Goal: Use online tool/utility: Utilize a website feature to perform a specific function

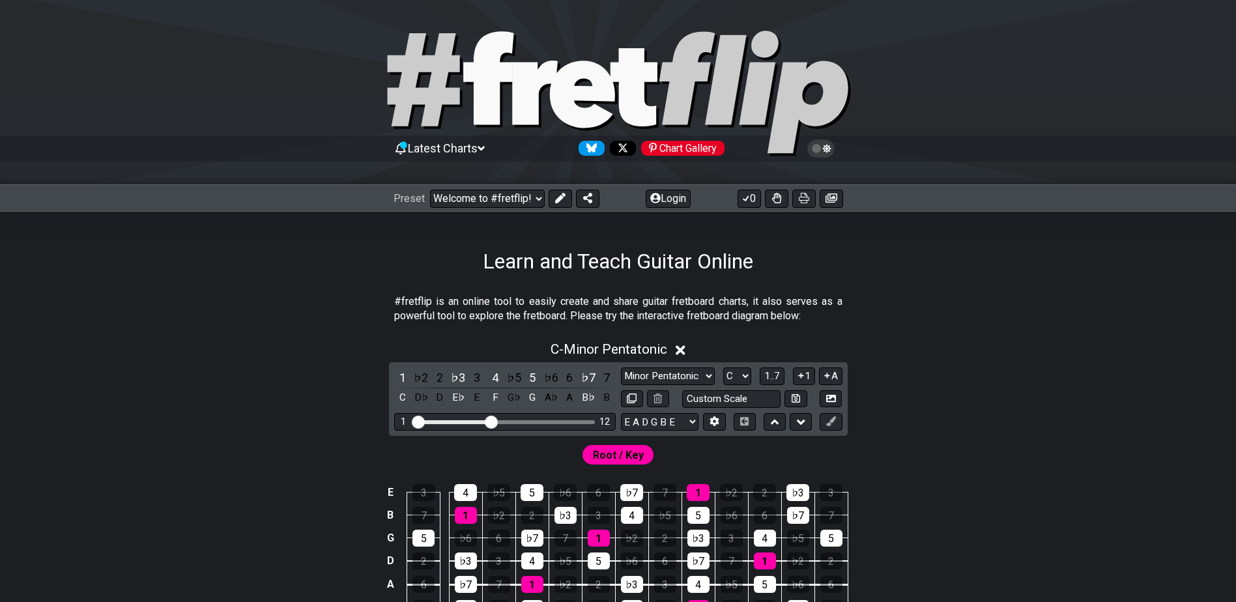
select select "C"
click at [532, 200] on select "Welcome to #fretflip! Learn and Teach Guitar Online Custom Preset Minor Pentato…" at bounding box center [487, 199] width 115 height 18
click at [235, 308] on section "#fretflip is an online tool to easily create and share guitar fretboard charts,…" at bounding box center [618, 311] width 1016 height 45
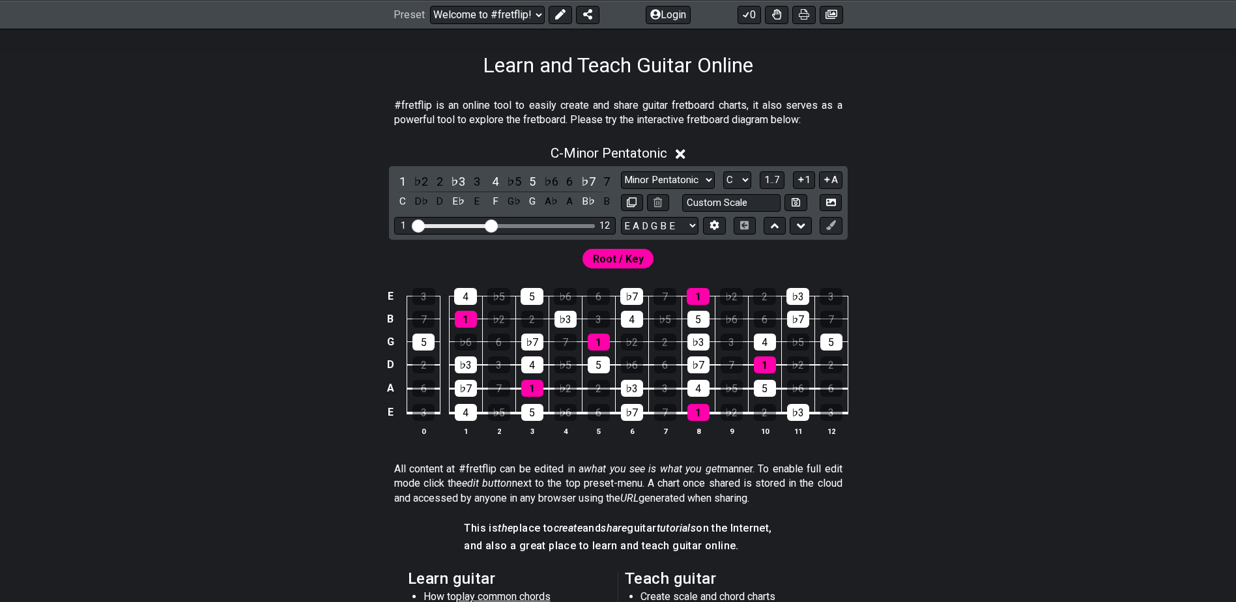
scroll to position [195, 0]
click at [693, 225] on select "E A D G B E E A D G B E E A D G B E B E A D F♯ B A D G C E A D A D G B E E♭ A♭ …" at bounding box center [660, 227] width 78 height 18
click at [836, 253] on div "Root / Key" at bounding box center [618, 255] width 1016 height 31
click at [715, 227] on icon at bounding box center [714, 226] width 10 height 10
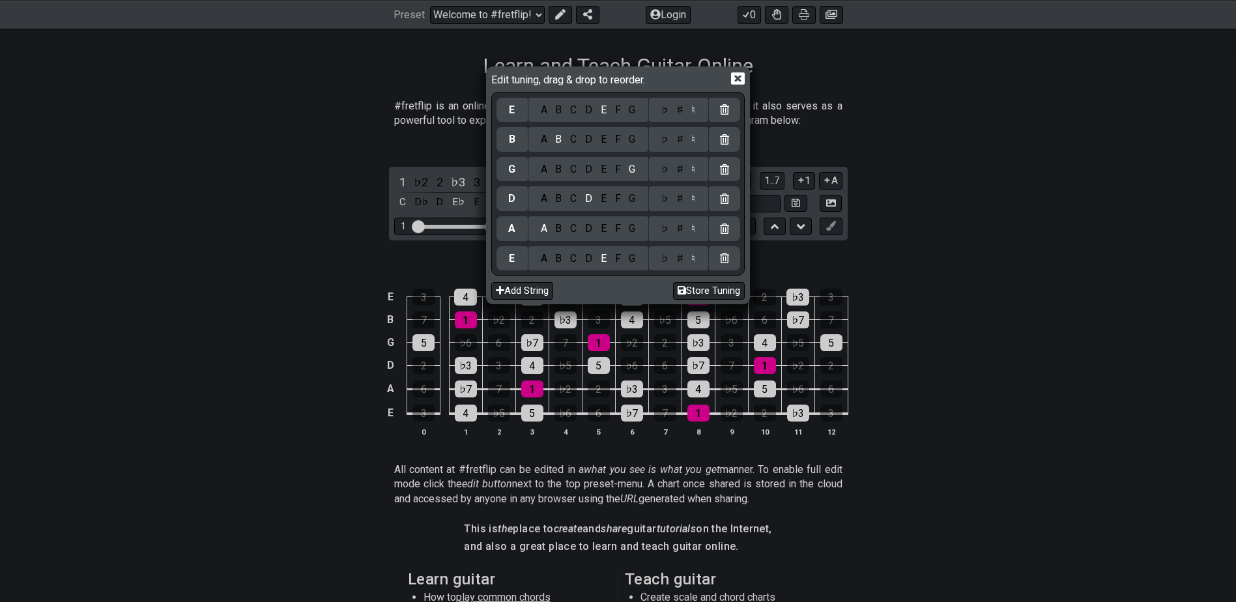
click at [633, 261] on div "G" at bounding box center [632, 258] width 15 height 14
click at [589, 227] on div "D" at bounding box center [589, 228] width 16 height 14
click at [635, 201] on div "G" at bounding box center [632, 199] width 15 height 14
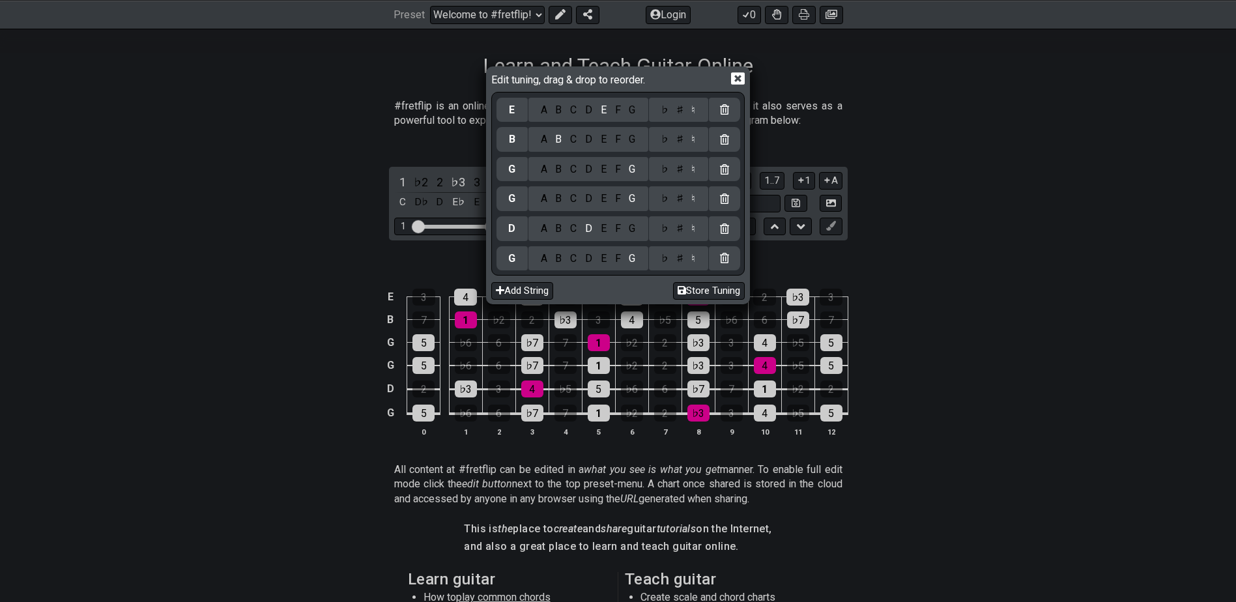
click at [574, 167] on div "C" at bounding box center [573, 169] width 15 height 14
click at [605, 138] on div "E" at bounding box center [603, 139] width 14 height 14
click at [544, 111] on div "A" at bounding box center [543, 110] width 15 height 14
click at [719, 289] on button "Store Tuning" at bounding box center [709, 291] width 72 height 18
click at [580, 79] on span "Edit tuning, drag & drop to reorder." at bounding box center [570, 79] width 159 height 14
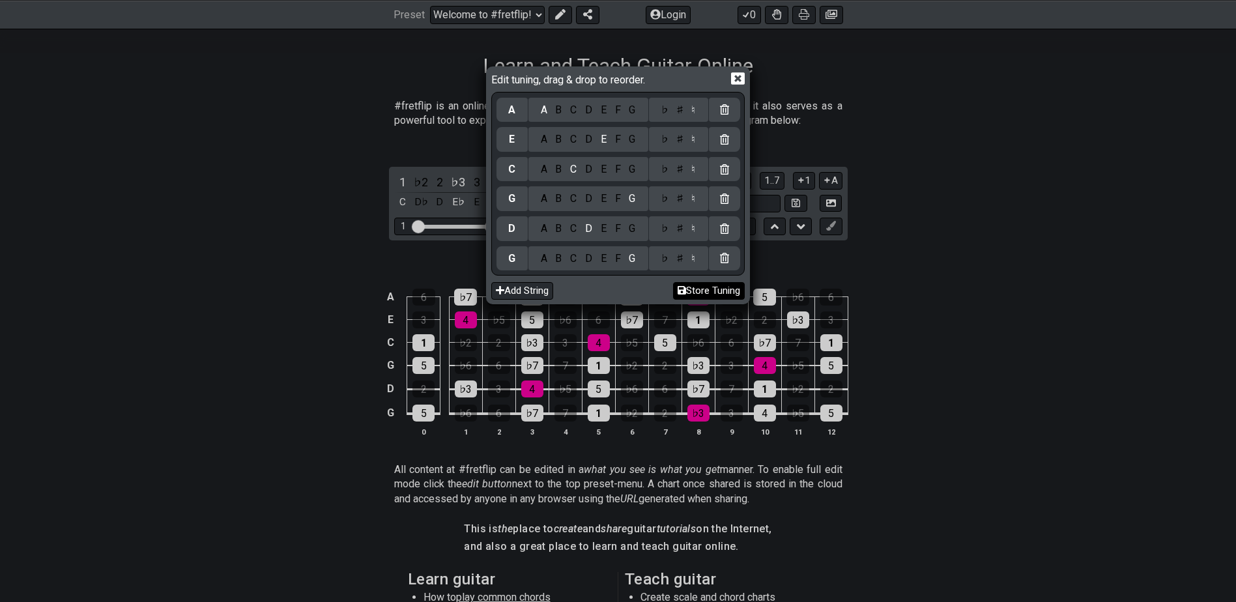
click at [721, 287] on button "Store Tuning" at bounding box center [709, 291] width 72 height 18
click at [737, 76] on icon at bounding box center [738, 78] width 14 height 12
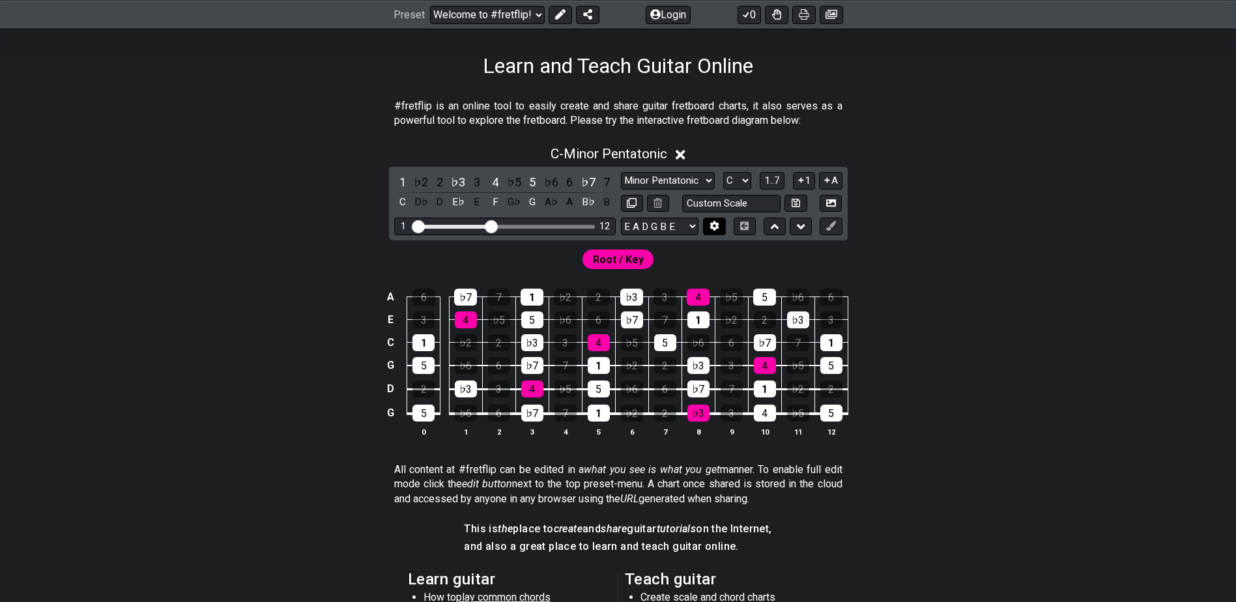
click at [711, 230] on icon at bounding box center [714, 226] width 10 height 10
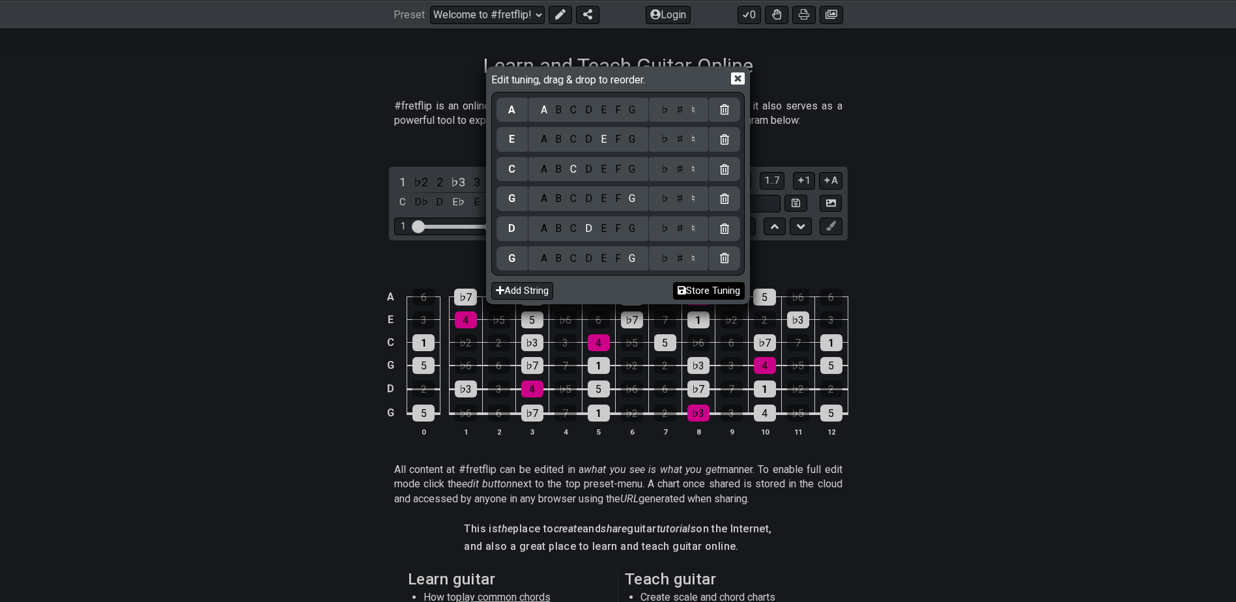
click at [706, 291] on button "Store Tuning" at bounding box center [709, 291] width 72 height 18
click at [706, 290] on button "Store Tuning" at bounding box center [709, 291] width 72 height 18
click at [707, 289] on button "Store Tuning" at bounding box center [709, 291] width 72 height 18
click at [737, 81] on icon at bounding box center [738, 78] width 14 height 12
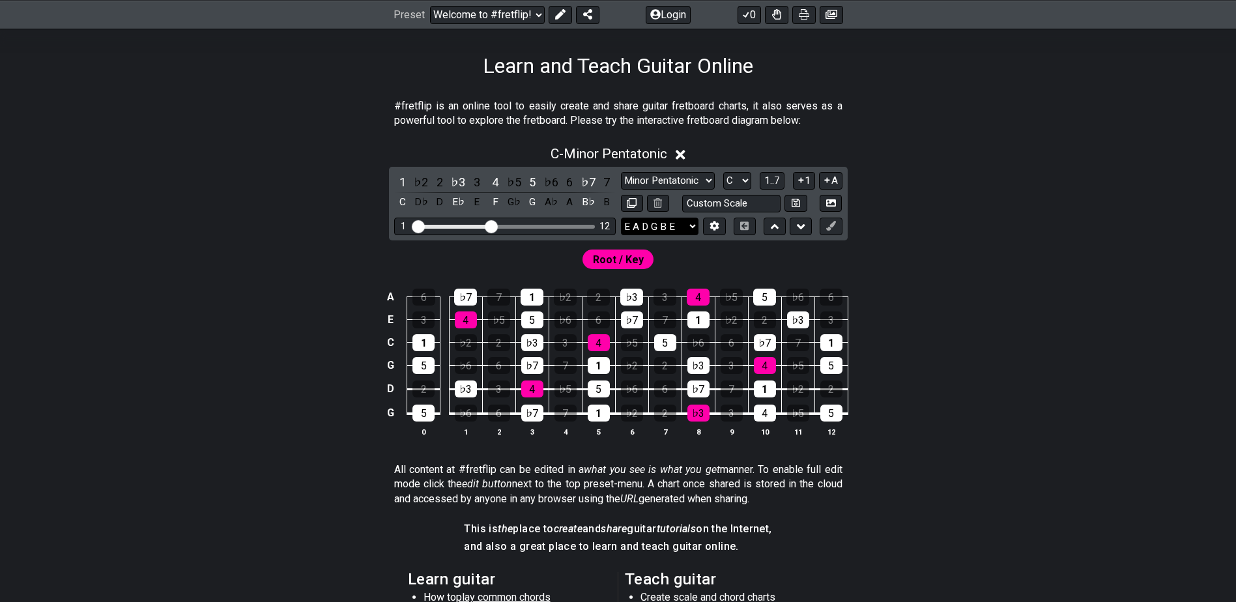
click at [690, 222] on select "E A D G B E G D G C E A E A D G B E B E A D F♯ B A D G C E A D A D G B E E♭ A♭ …" at bounding box center [660, 227] width 78 height 18
select select "G D G C E A"
click at [621, 218] on select "E A D G B E G D G C E A E A D G B E B E A D F♯ B A D G C E A D A D G B E E♭ A♭ …" at bounding box center [660, 227] width 78 height 18
click at [700, 248] on div "Root / Key" at bounding box center [618, 255] width 1016 height 31
click at [746, 180] on select "A♭ A A♯ B♭ B C C♯ D♭ D D♯ E♭ E F F♯ G♭ G G♯" at bounding box center [737, 181] width 28 height 18
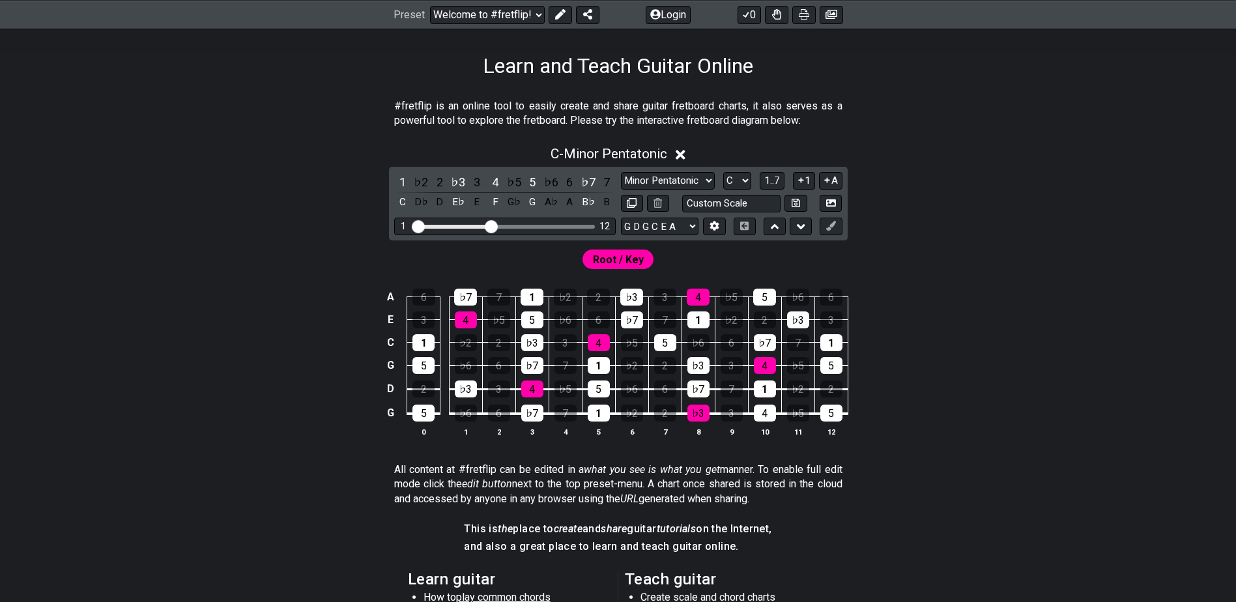
select select "Ab"
click at [723, 172] on select "A♭ A A♯ B♭ B C C♯ D♭ D D♯ E♭ E F F♯ G♭ G G♯" at bounding box center [737, 181] width 28 height 18
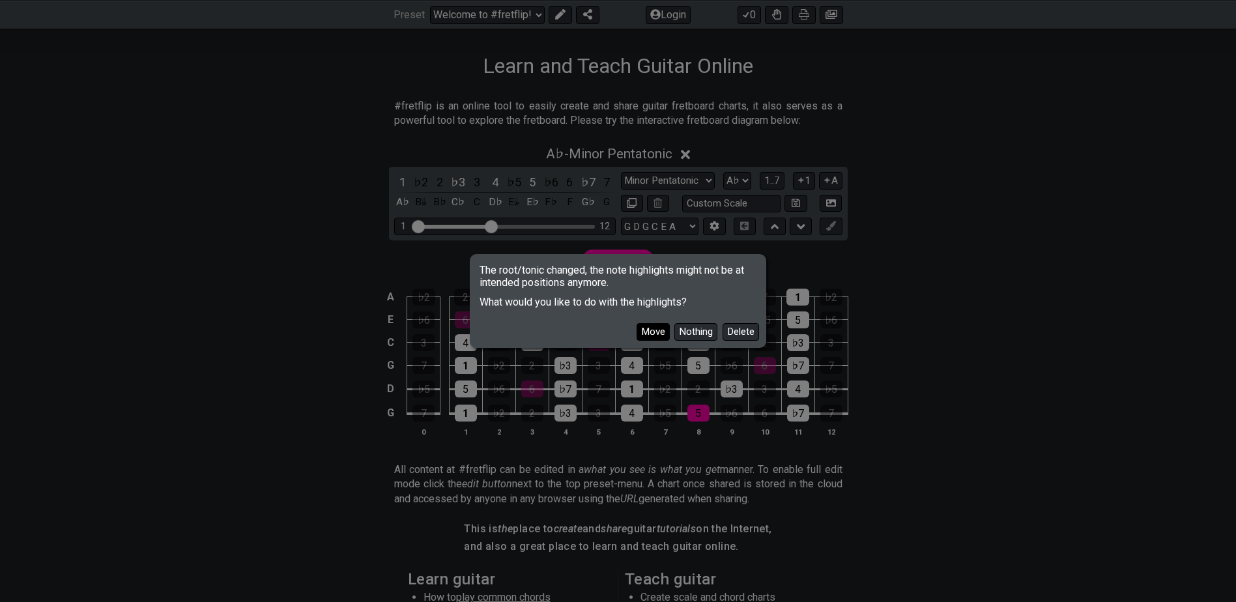
click at [660, 333] on button "Move" at bounding box center [652, 332] width 33 height 18
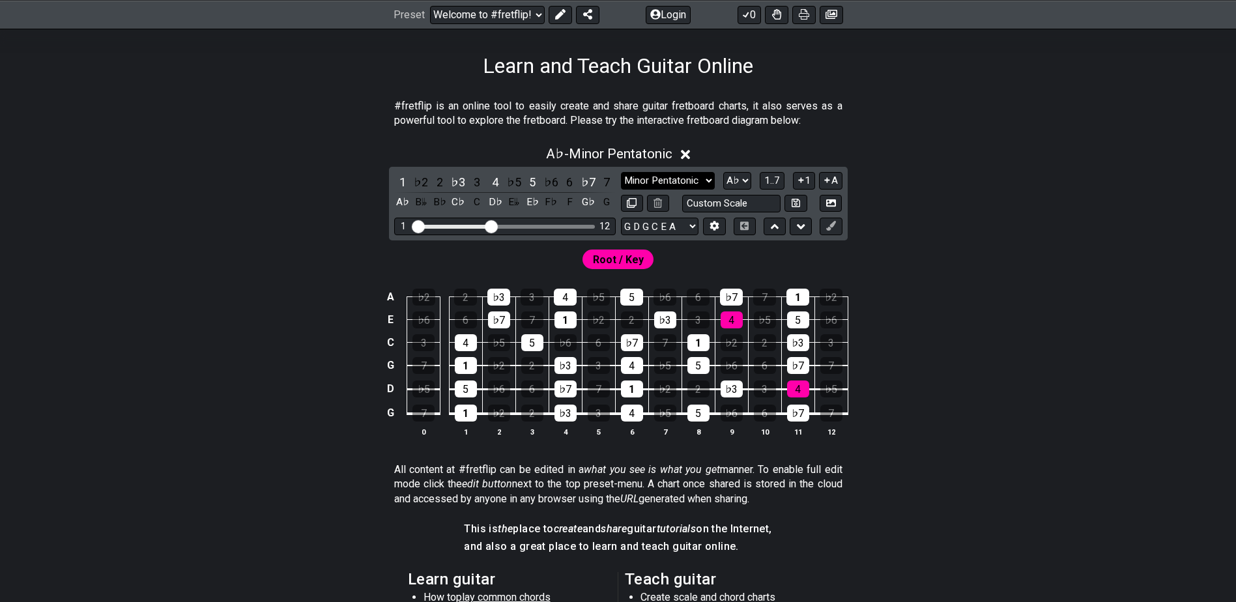
click at [697, 180] on select "Minor Pentatonic Click to edit Minor Pentatonic Major Pentatonic Minor Blues Ma…" at bounding box center [668, 181] width 94 height 18
select select "Melodic Minor"
click at [621, 172] on select "Minor Pentatonic Click to edit Minor Pentatonic Major Pentatonic Minor Blues Ma…" at bounding box center [668, 181] width 94 height 18
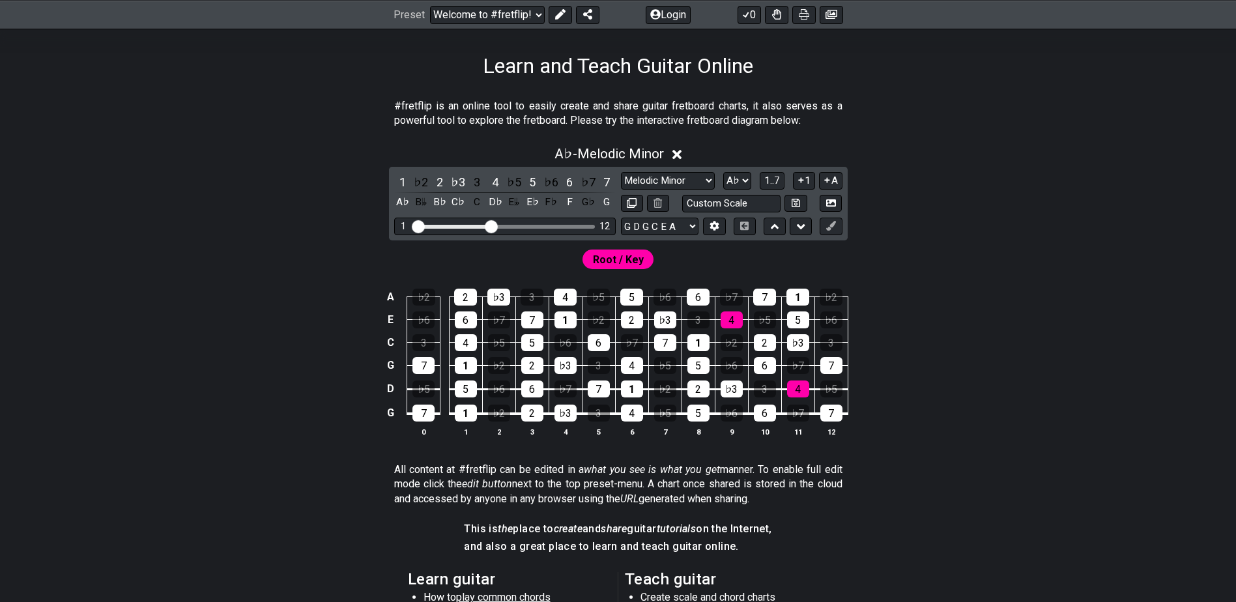
click at [741, 258] on div "Root / Key" at bounding box center [618, 255] width 1016 height 31
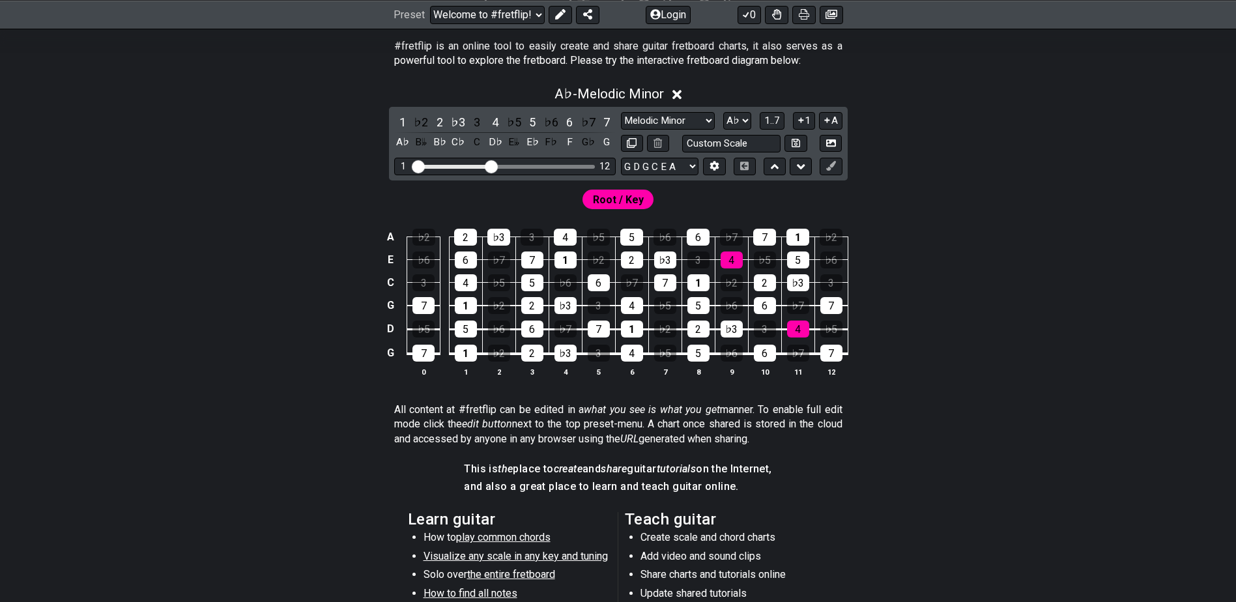
scroll to position [261, 0]
